Goal: Navigation & Orientation: Find specific page/section

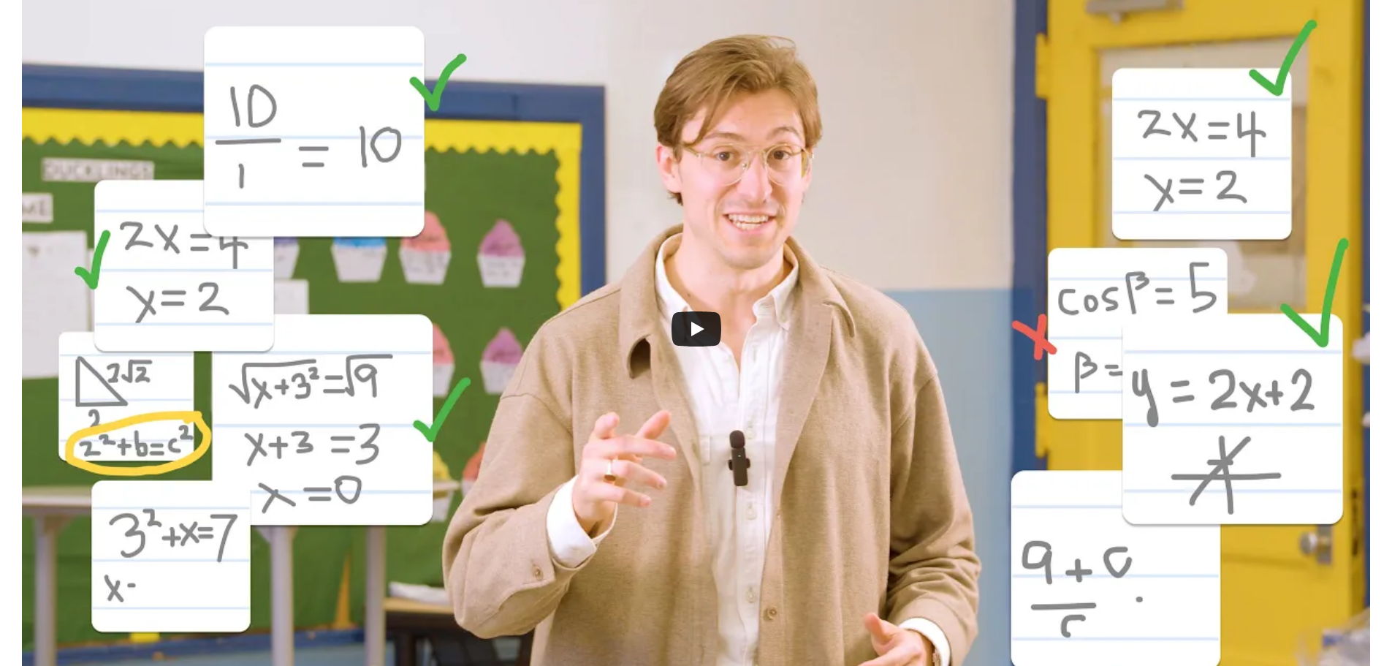
scroll to position [438, 0]
click at [710, 319] on icon "Play" at bounding box center [697, 329] width 50 height 35
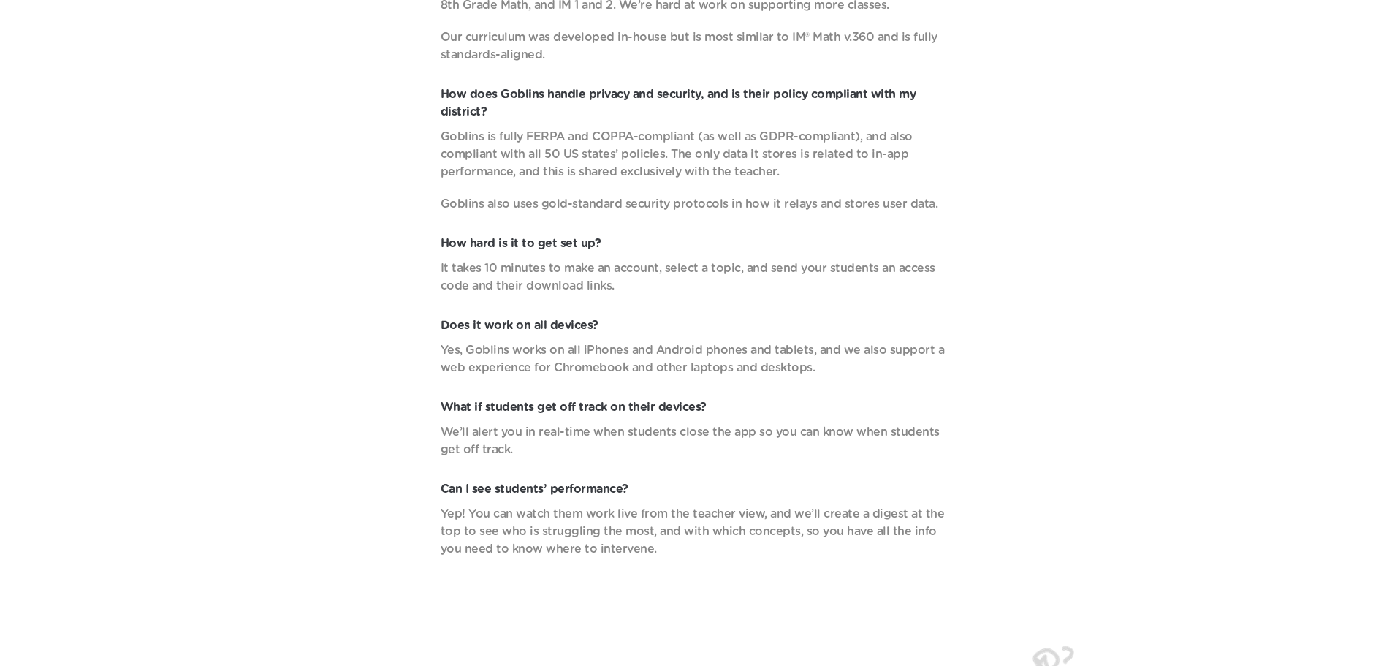
scroll to position [5586, 0]
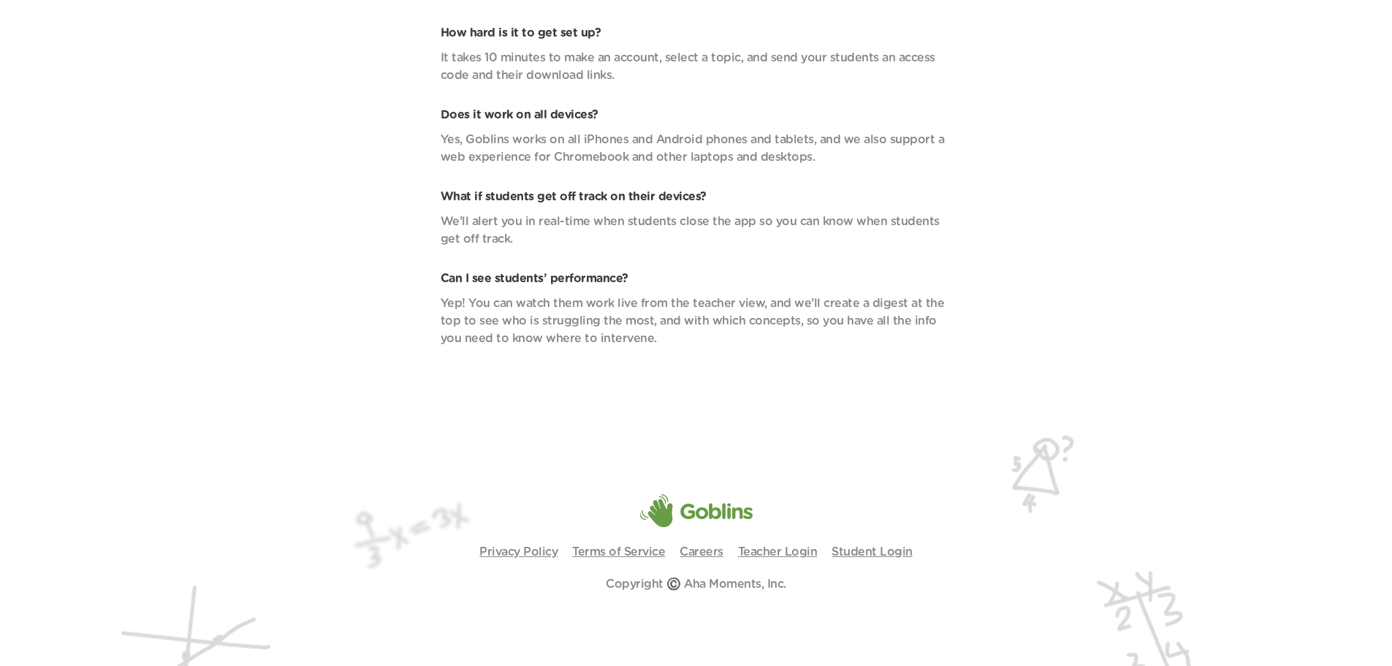
click at [693, 552] on link "Careers" at bounding box center [702, 552] width 44 height 12
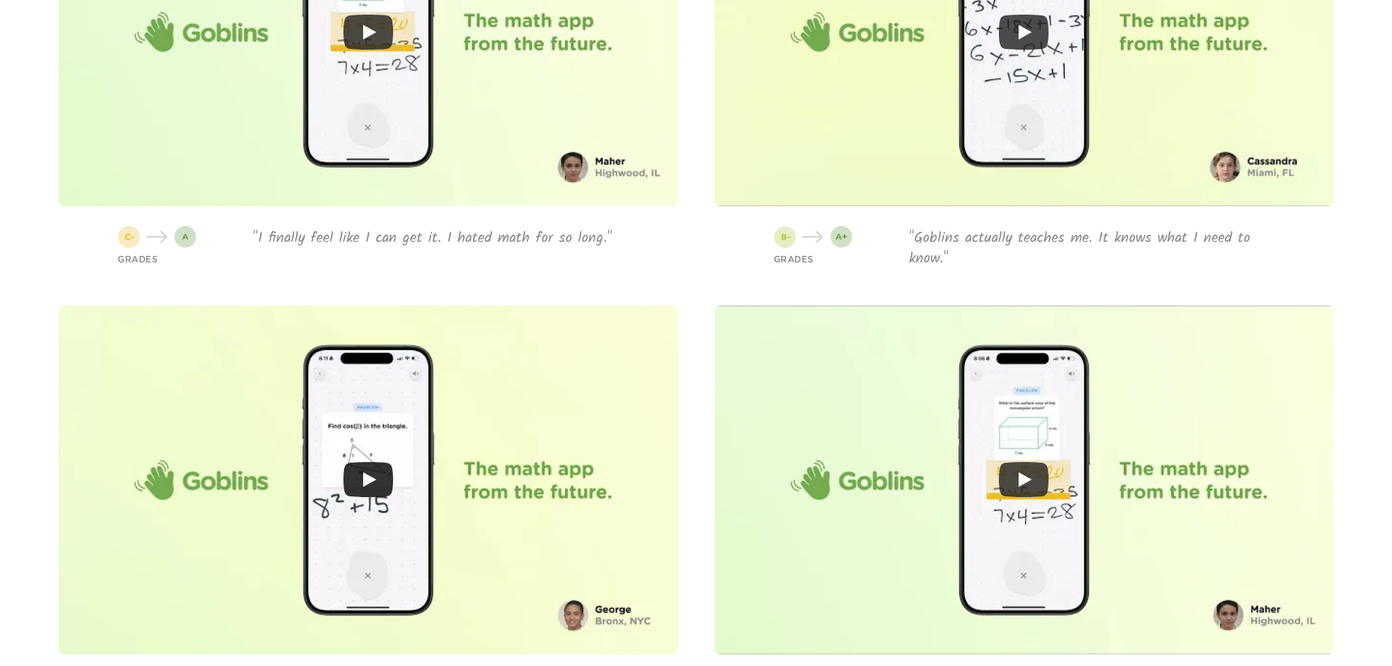
scroll to position [3905, 0]
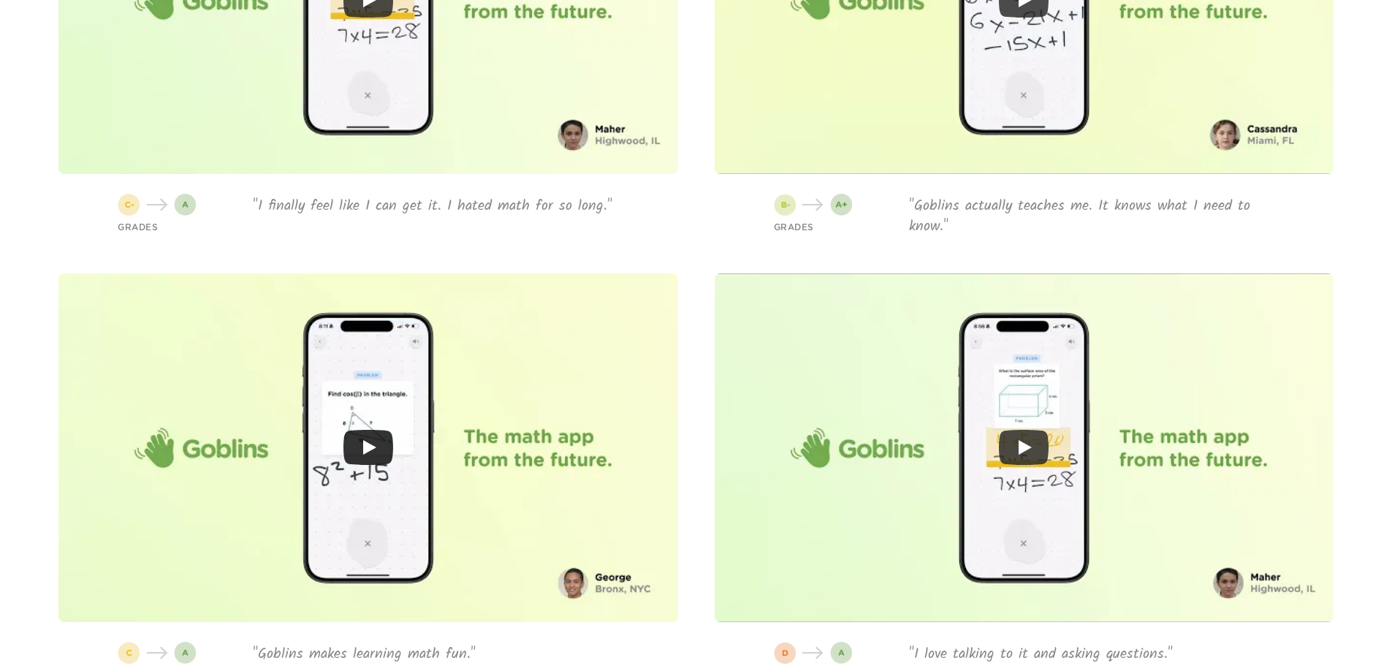
click at [376, 398] on div at bounding box center [368, 447] width 620 height 349
